Goal: Manage account settings

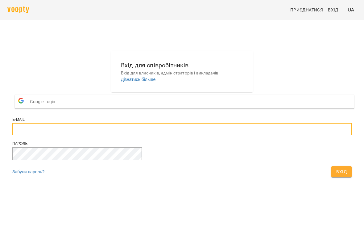
click at [207, 135] on input "email" at bounding box center [182, 129] width 340 height 12
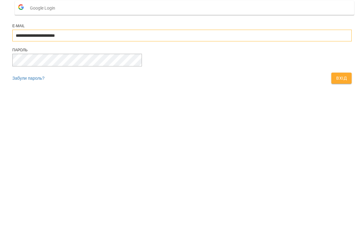
type input "**********"
click at [332, 166] on button "Вхід" at bounding box center [342, 171] width 20 height 11
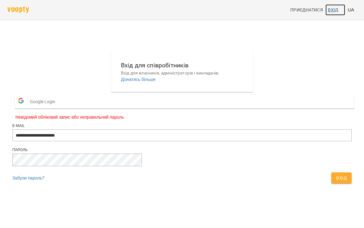
click at [341, 8] on span "Вхід" at bounding box center [335, 9] width 15 height 7
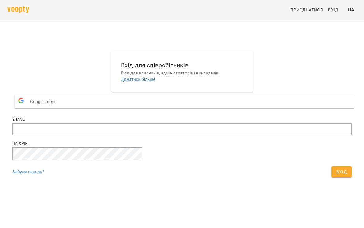
click at [221, 108] on button "Google Login" at bounding box center [185, 101] width 340 height 14
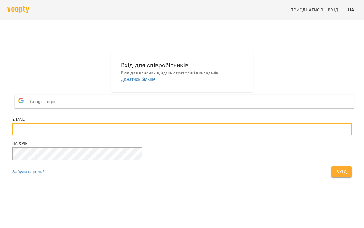
click at [232, 135] on input "email" at bounding box center [182, 129] width 340 height 12
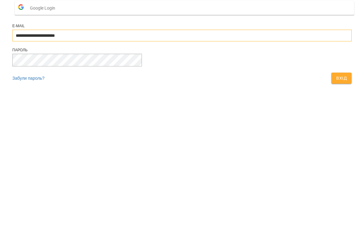
type input "**********"
click at [332, 166] on button "Вхід" at bounding box center [342, 171] width 20 height 11
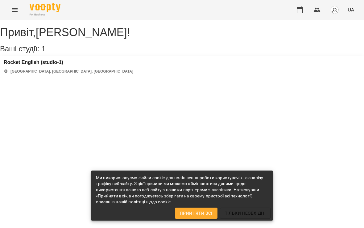
click at [336, 10] on img "button" at bounding box center [335, 10] width 9 height 9
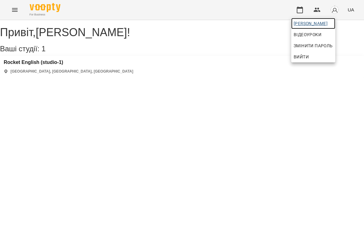
click at [333, 21] on span "Кареліна Марія Валеріївна" at bounding box center [313, 23] width 39 height 7
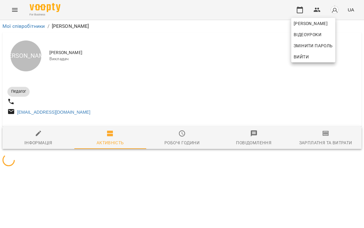
click at [27, 52] on div at bounding box center [182, 114] width 364 height 228
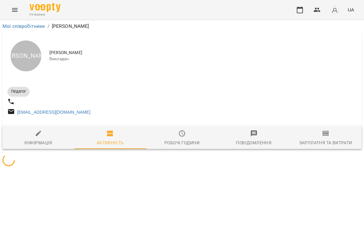
click at [26, 48] on div "К" at bounding box center [25, 55] width 31 height 31
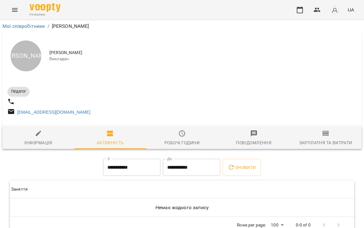
click at [28, 51] on div "К" at bounding box center [25, 55] width 31 height 31
click at [27, 50] on div "К" at bounding box center [25, 55] width 31 height 31
click at [272, 64] on div "К Кареліна Марія Валеріївна Викладач" at bounding box center [181, 55] width 359 height 47
click at [27, 59] on div "К" at bounding box center [25, 55] width 31 height 31
click at [57, 57] on span "Викладач" at bounding box center [203, 59] width 308 height 6
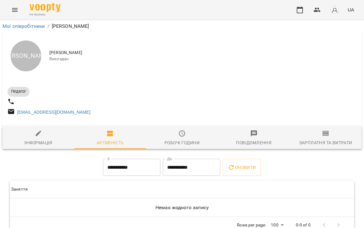
click at [31, 141] on span "Інформація" at bounding box center [38, 138] width 65 height 17
select select "**"
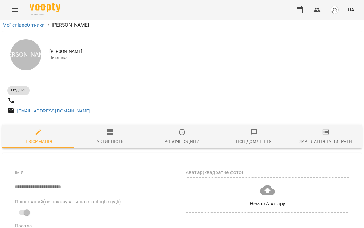
scroll to position [57, 0]
click at [283, 182] on div "Немає Аватару" at bounding box center [268, 194] width 36 height 25
click at [285, 182] on div "Немає Аватару" at bounding box center [268, 194] width 36 height 25
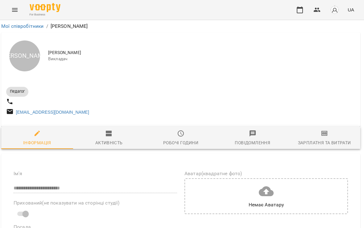
scroll to position [0, 1]
click at [339, 8] on img "button" at bounding box center [335, 10] width 9 height 9
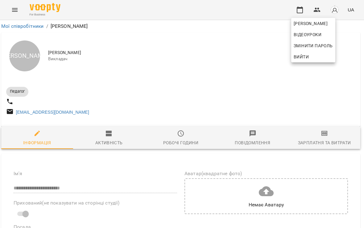
click at [319, 9] on div at bounding box center [182, 114] width 364 height 228
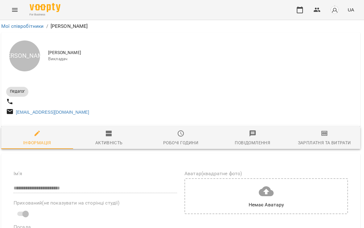
click at [32, 54] on div "К" at bounding box center [24, 55] width 31 height 31
click at [60, 53] on span "Кареліна Марія Валеріївна" at bounding box center [202, 53] width 308 height 6
click at [75, 60] on span "Викладач" at bounding box center [202, 59] width 308 height 6
click at [69, 61] on span "Викладач" at bounding box center [202, 59] width 308 height 6
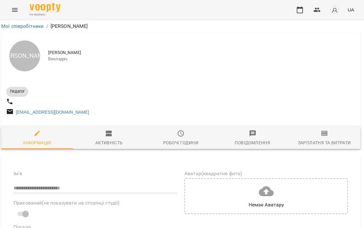
click at [24, 4] on div "For Business UA" at bounding box center [182, 10] width 364 height 20
click at [20, 8] on button "Menu" at bounding box center [14, 9] width 15 height 15
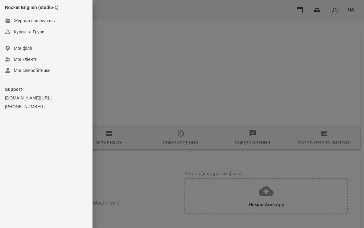
click at [126, 30] on div at bounding box center [182, 114] width 364 height 228
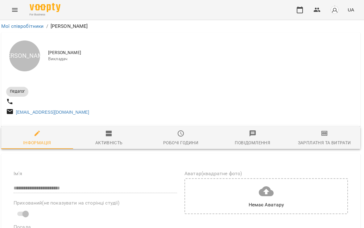
click at [334, 10] on img "button" at bounding box center [335, 10] width 9 height 9
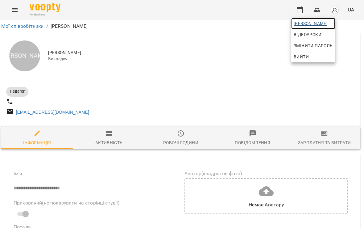
click at [329, 23] on span "Кареліна Марія Валеріївна" at bounding box center [313, 23] width 39 height 7
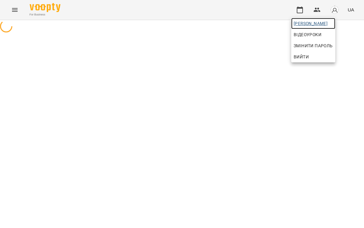
scroll to position [0, 0]
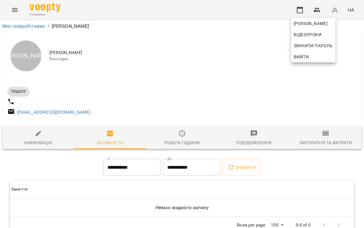
click at [24, 86] on div at bounding box center [182, 114] width 364 height 228
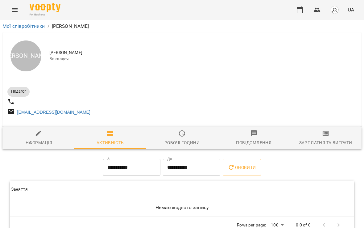
click at [44, 52] on div "К" at bounding box center [25, 55] width 37 height 37
click at [30, 57] on div "К" at bounding box center [25, 55] width 31 height 31
click at [32, 50] on div "К" at bounding box center [25, 55] width 31 height 31
click at [31, 50] on div "К" at bounding box center [25, 55] width 31 height 31
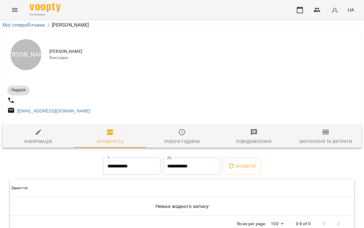
scroll to position [16, 0]
click at [344, 128] on span "Зарплатня та Витрати" at bounding box center [326, 136] width 65 height 17
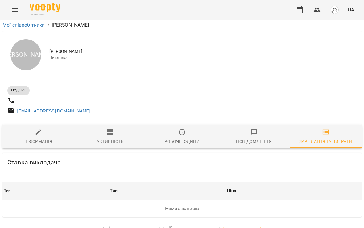
scroll to position [20, 0]
click at [47, 138] on div "Інформація" at bounding box center [38, 141] width 28 height 7
select select "**"
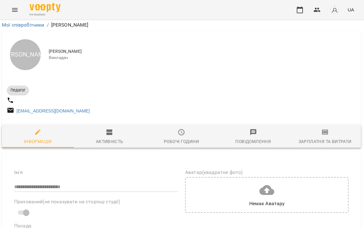
scroll to position [73, 1]
click at [277, 182] on div "Немає Аватару" at bounding box center [267, 194] width 36 height 25
click at [270, 185] on icon at bounding box center [266, 190] width 15 height 10
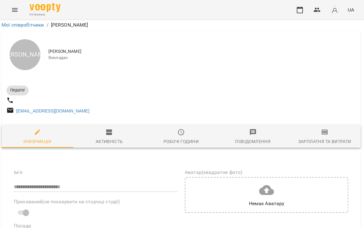
click at [234, 170] on label "Аватар(квадратне фото)" at bounding box center [267, 172] width 164 height 5
click at [208, 177] on div "Немає Аватару" at bounding box center [267, 195] width 164 height 36
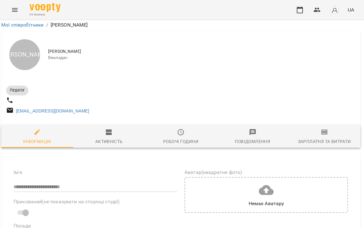
click at [315, 177] on div "Немає Аватару" at bounding box center [267, 195] width 164 height 36
click at [328, 177] on div "Немає Аватару" at bounding box center [267, 195] width 164 height 36
click at [342, 177] on div "Немає Аватару" at bounding box center [267, 195] width 164 height 36
click at [296, 177] on div "Немає Аватару" at bounding box center [267, 195] width 164 height 36
click at [272, 185] on icon at bounding box center [266, 190] width 15 height 10
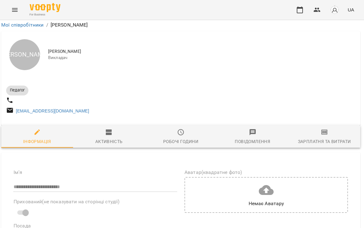
click at [272, 185] on icon at bounding box center [266, 190] width 15 height 10
click at [223, 170] on label "Аватар(квадратне фото)" at bounding box center [267, 172] width 164 height 5
click at [225, 170] on label "Аватар(квадратне фото)" at bounding box center [267, 172] width 164 height 5
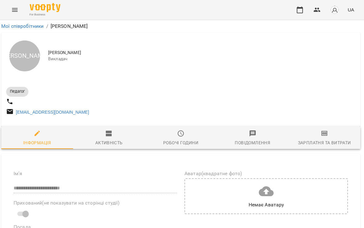
scroll to position [0, 1]
click at [26, 50] on div "К" at bounding box center [24, 55] width 31 height 31
click at [26, 49] on div "К" at bounding box center [24, 55] width 31 height 31
